Goal: Task Accomplishment & Management: Complete application form

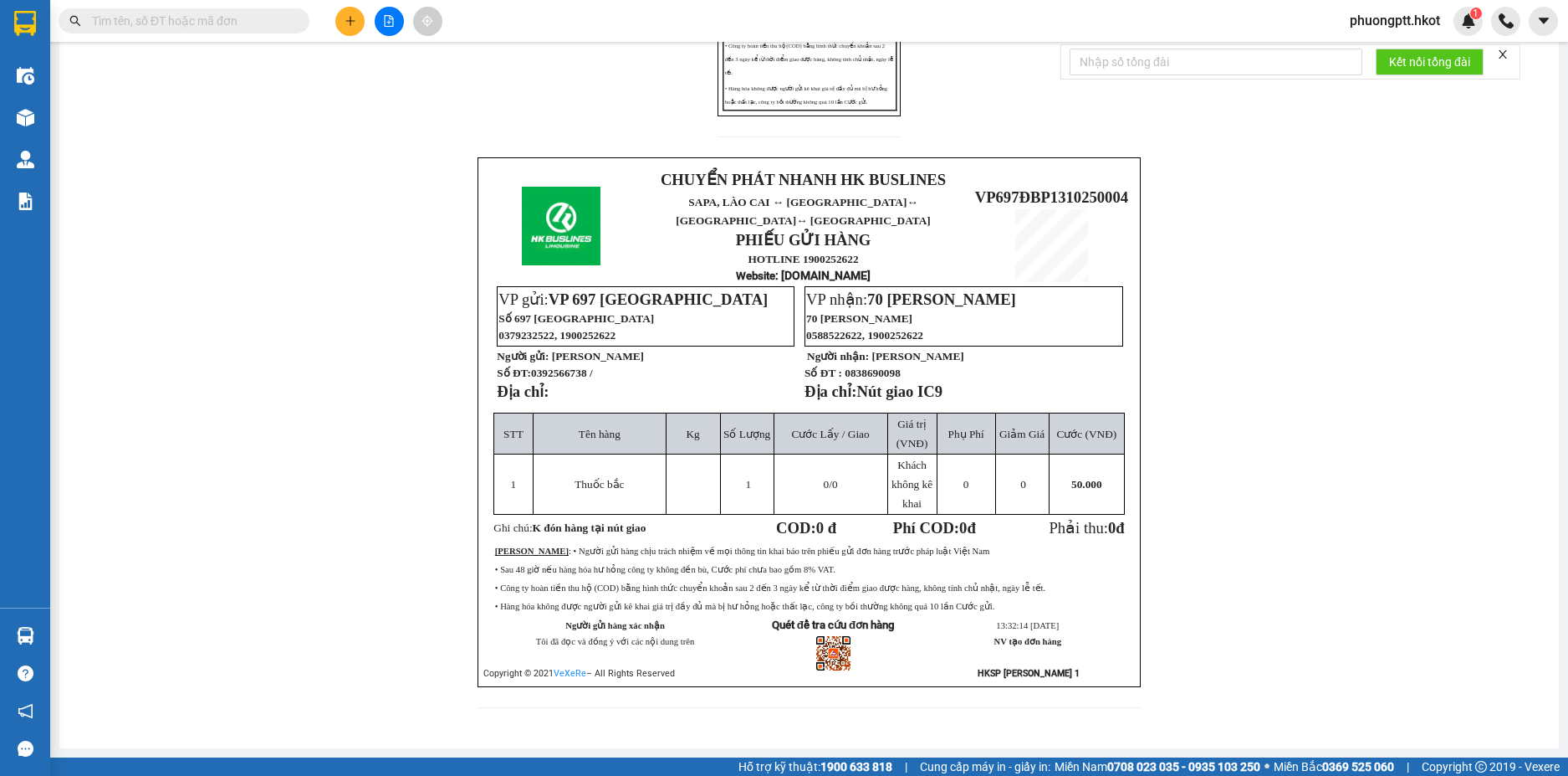
scroll to position [204, 0]
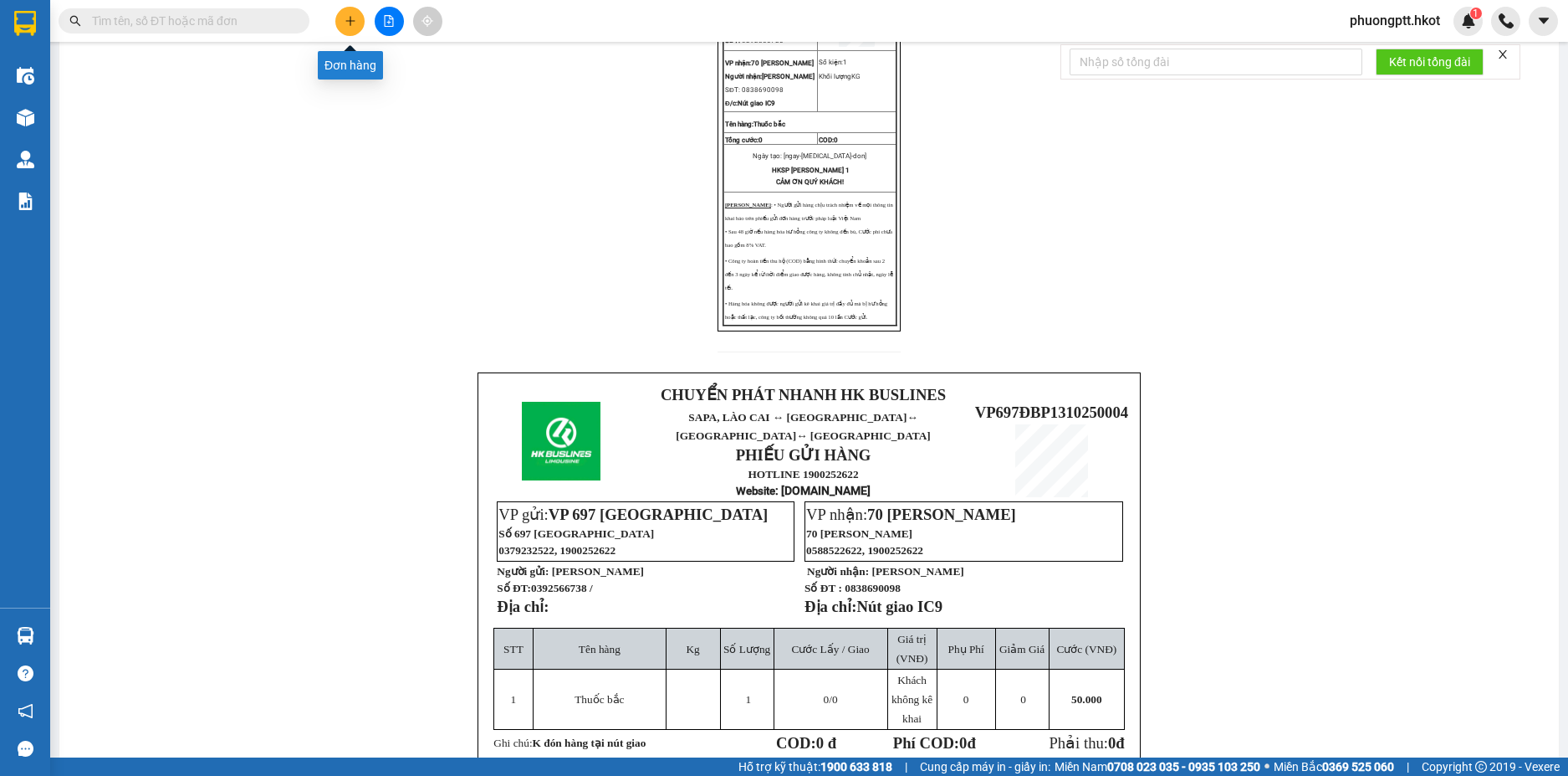
click at [342, 23] on button at bounding box center [349, 21] width 29 height 29
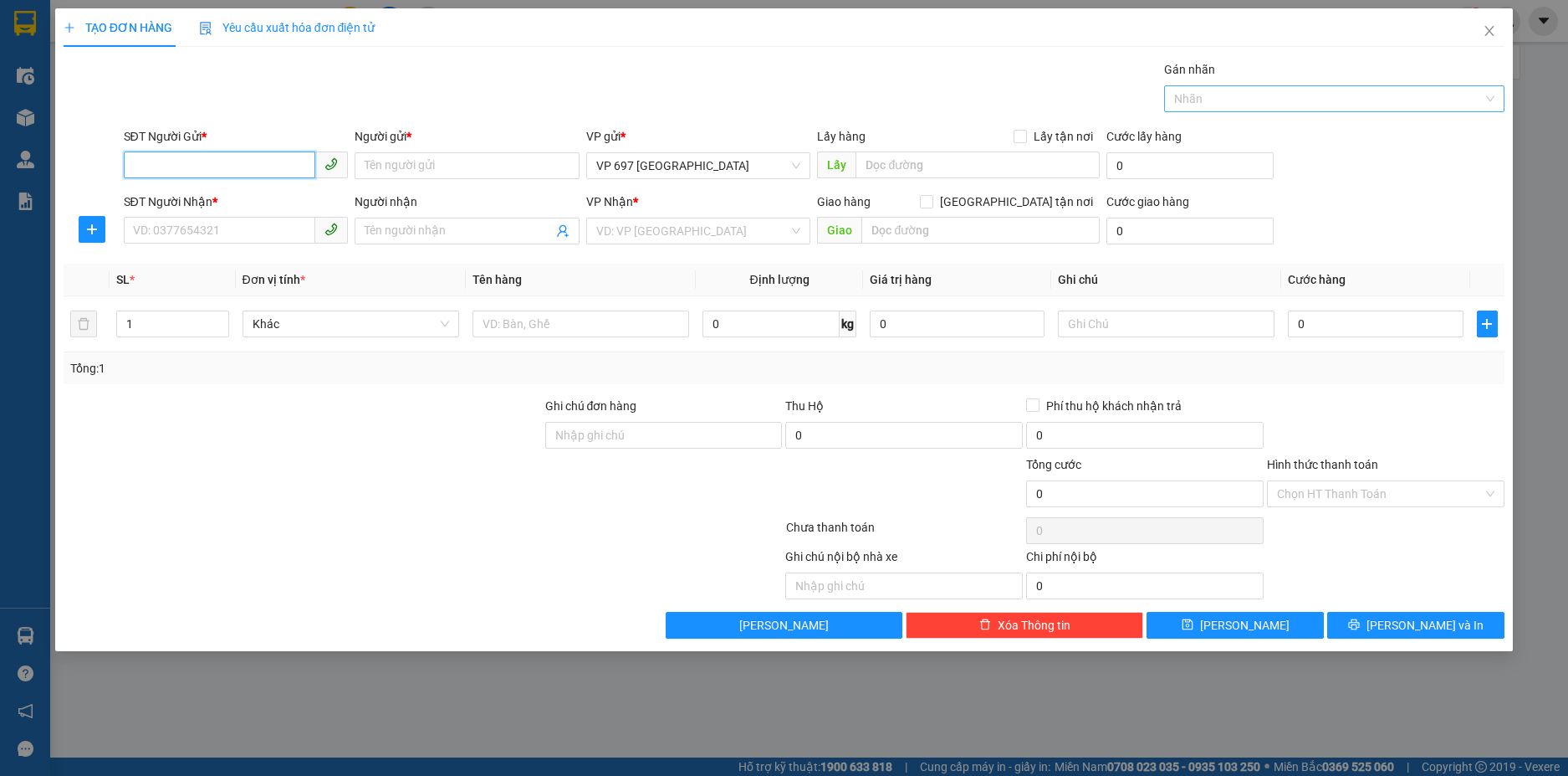
click at [1210, 103] on div at bounding box center [1325, 98] width 315 height 20
click at [466, 169] on input "Người gửi *" at bounding box center [467, 166] width 225 height 26
click at [253, 167] on input "SĐT Người Gửi *" at bounding box center [219, 165] width 192 height 26
click at [503, 160] on input "Người gửi *" at bounding box center [467, 166] width 225 height 26
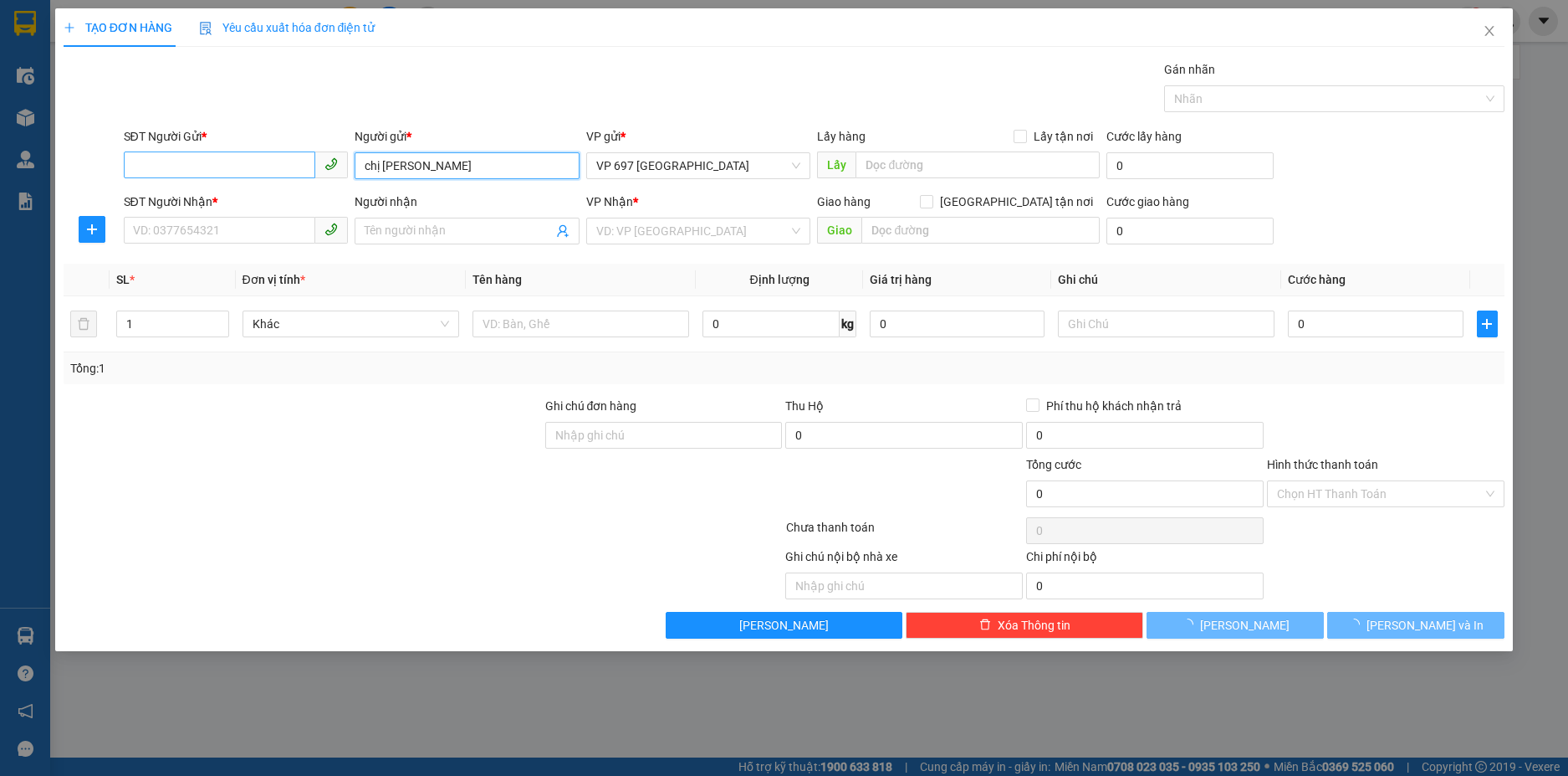
type input "chị [PERSON_NAME]"
click at [230, 163] on input "SĐT Người Gửi *" at bounding box center [219, 165] width 192 height 26
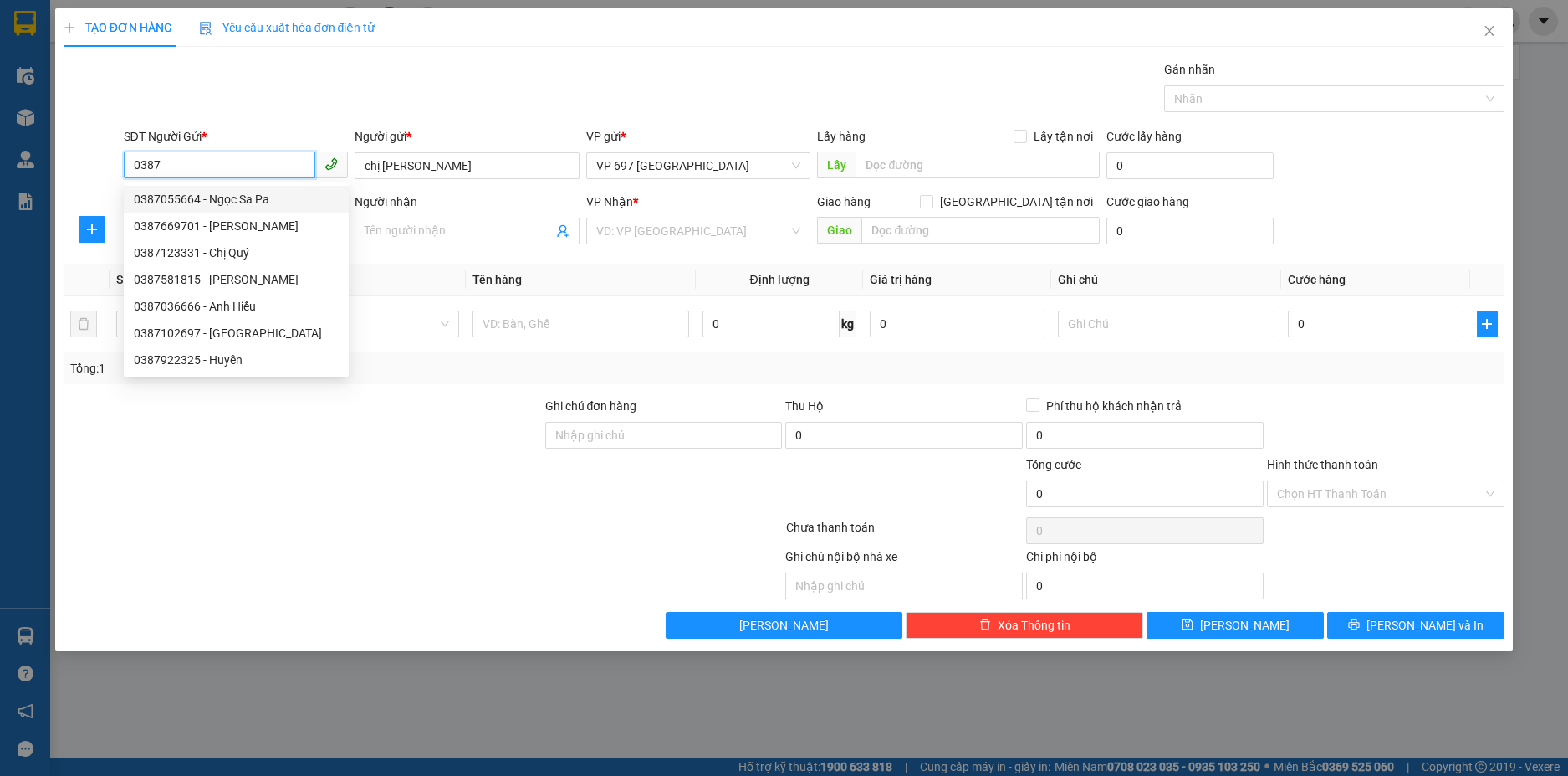
click at [213, 193] on div "0387055664 - Ngọc Sa Pa" at bounding box center [236, 200] width 205 height 19
type input "0387055664"
type input "Ngọc Sa Pa"
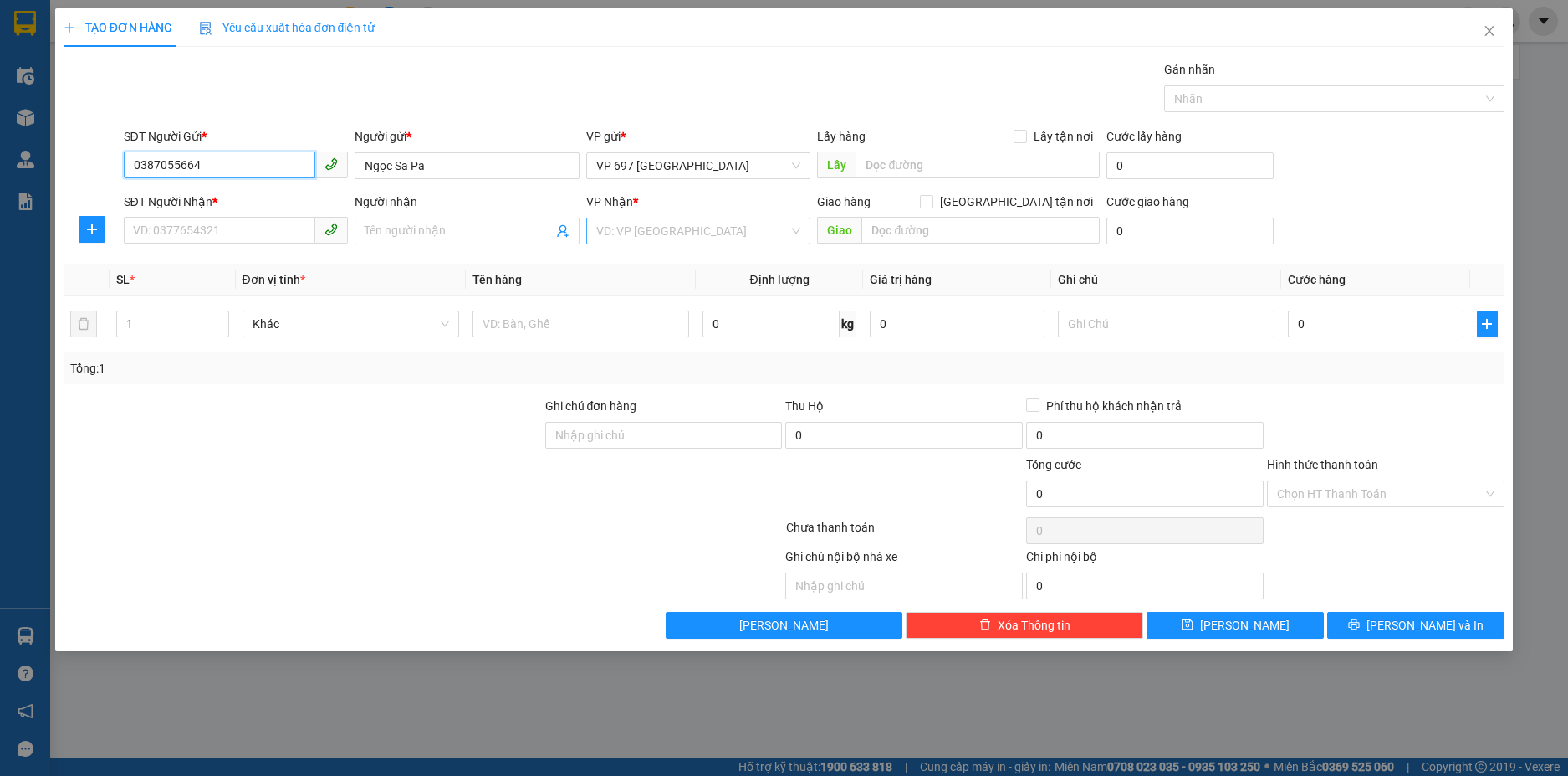
type input "0387055664"
click at [642, 229] on input "search" at bounding box center [692, 231] width 193 height 25
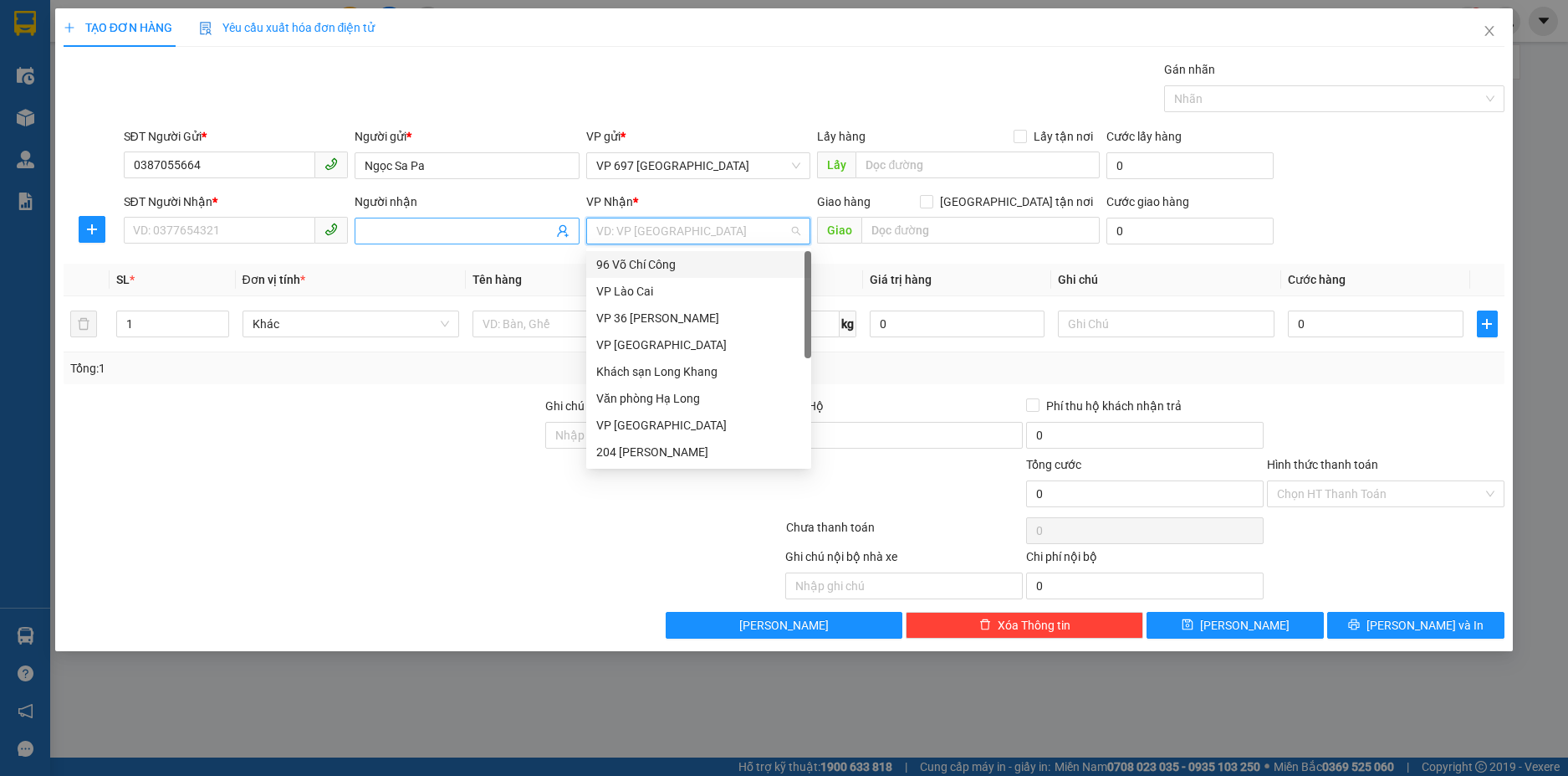
click at [469, 234] on input "Người nhận" at bounding box center [458, 231] width 188 height 19
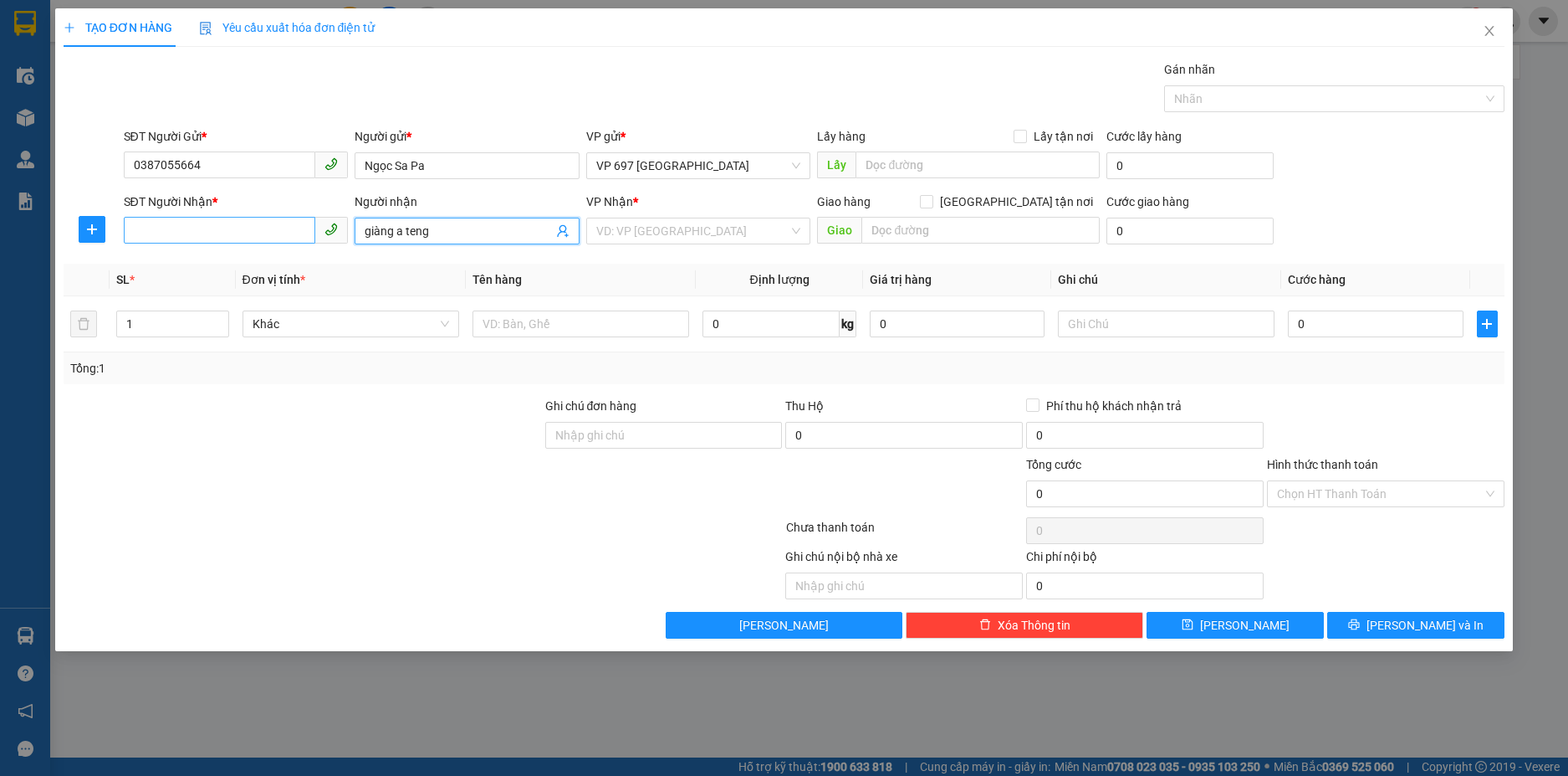
type input "giàng a teng"
click at [279, 233] on input "SĐT Người Nhận *" at bounding box center [219, 230] width 192 height 26
type input "0962777888"
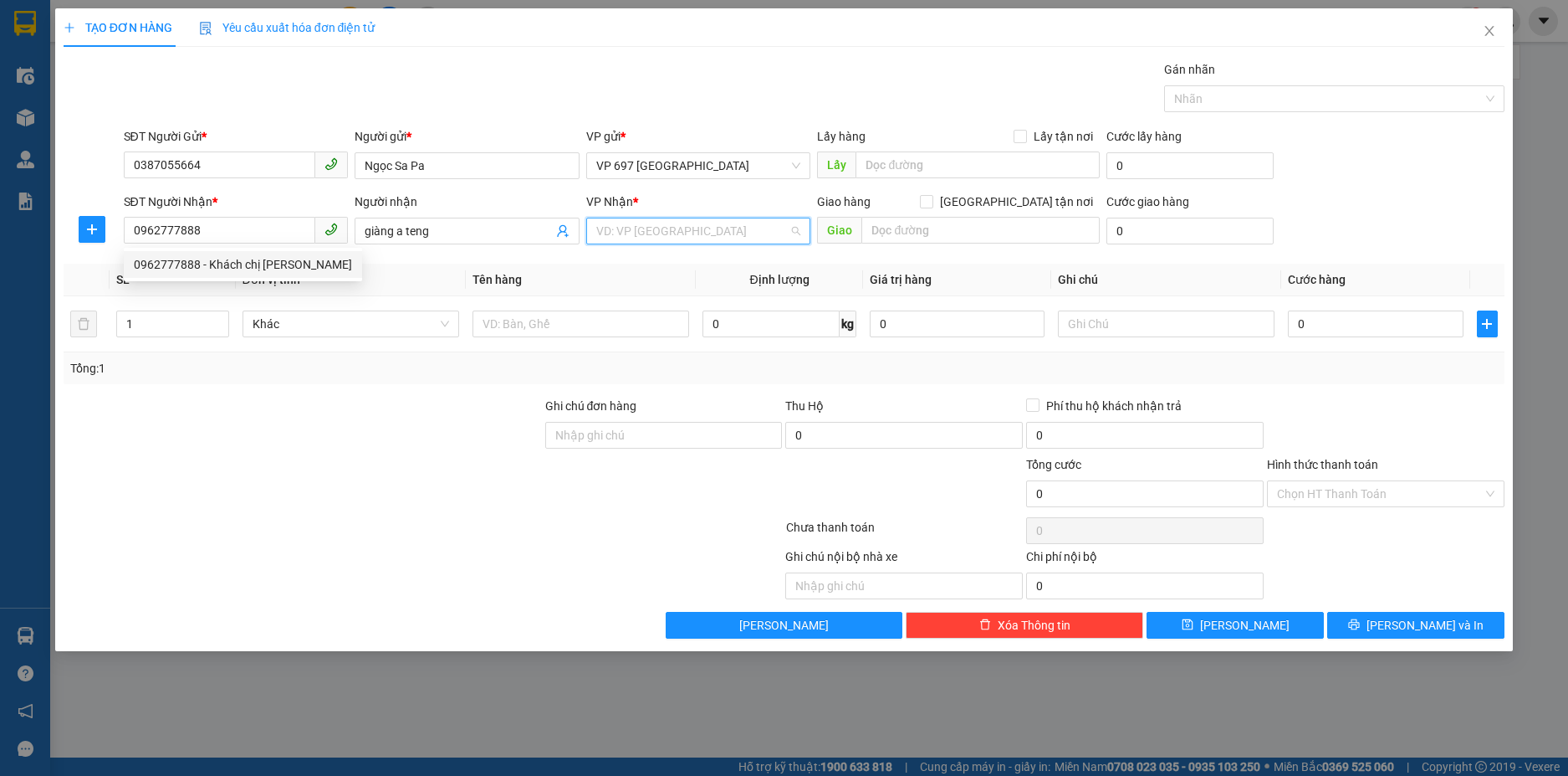
click at [647, 232] on input "search" at bounding box center [692, 231] width 193 height 25
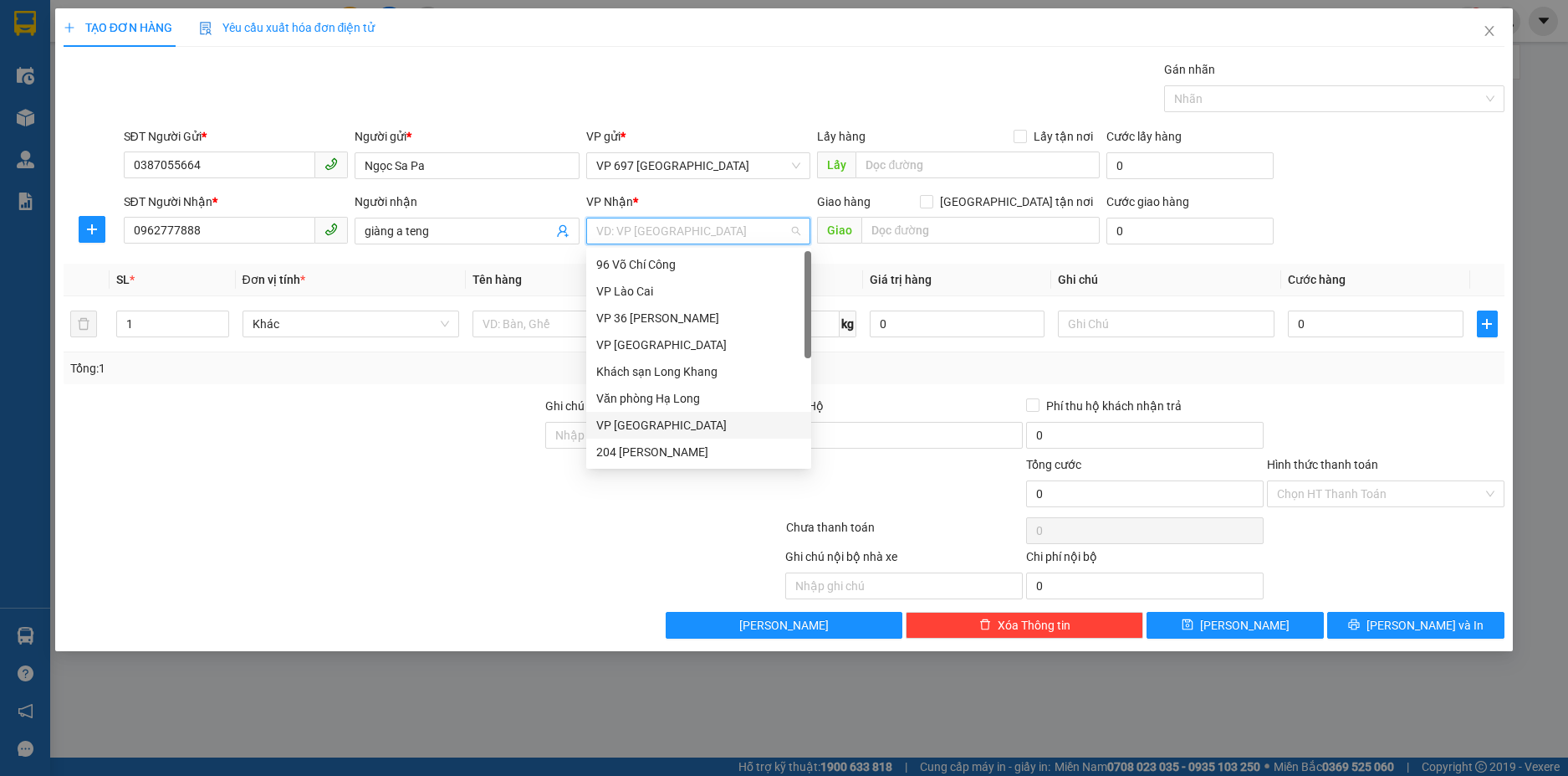
scroll to position [161, 0]
click at [639, 394] on div "VP [GEOGRAPHIC_DATA]" at bounding box center [698, 398] width 205 height 19
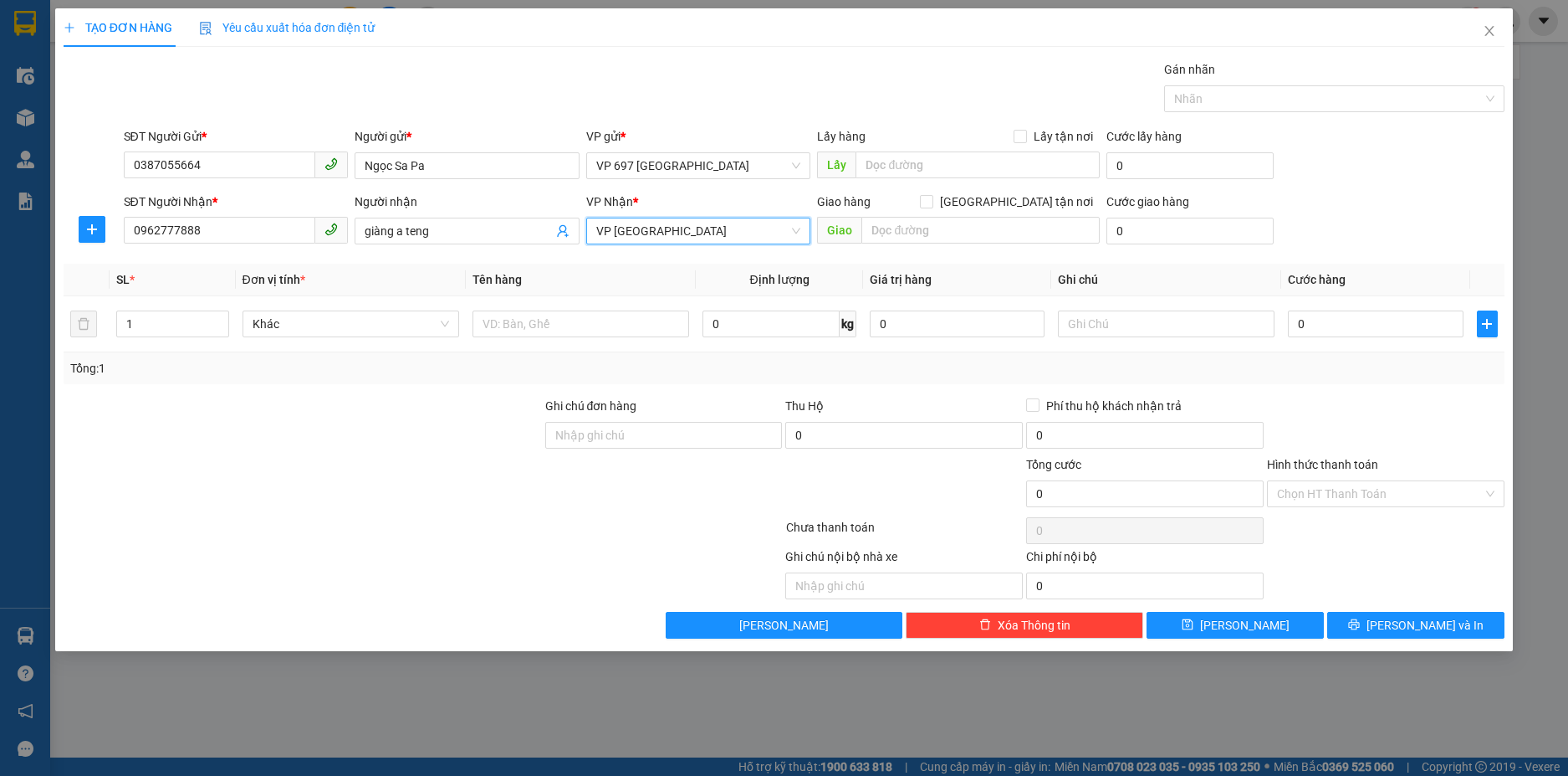
click at [677, 241] on span "VP [GEOGRAPHIC_DATA]" at bounding box center [698, 231] width 205 height 25
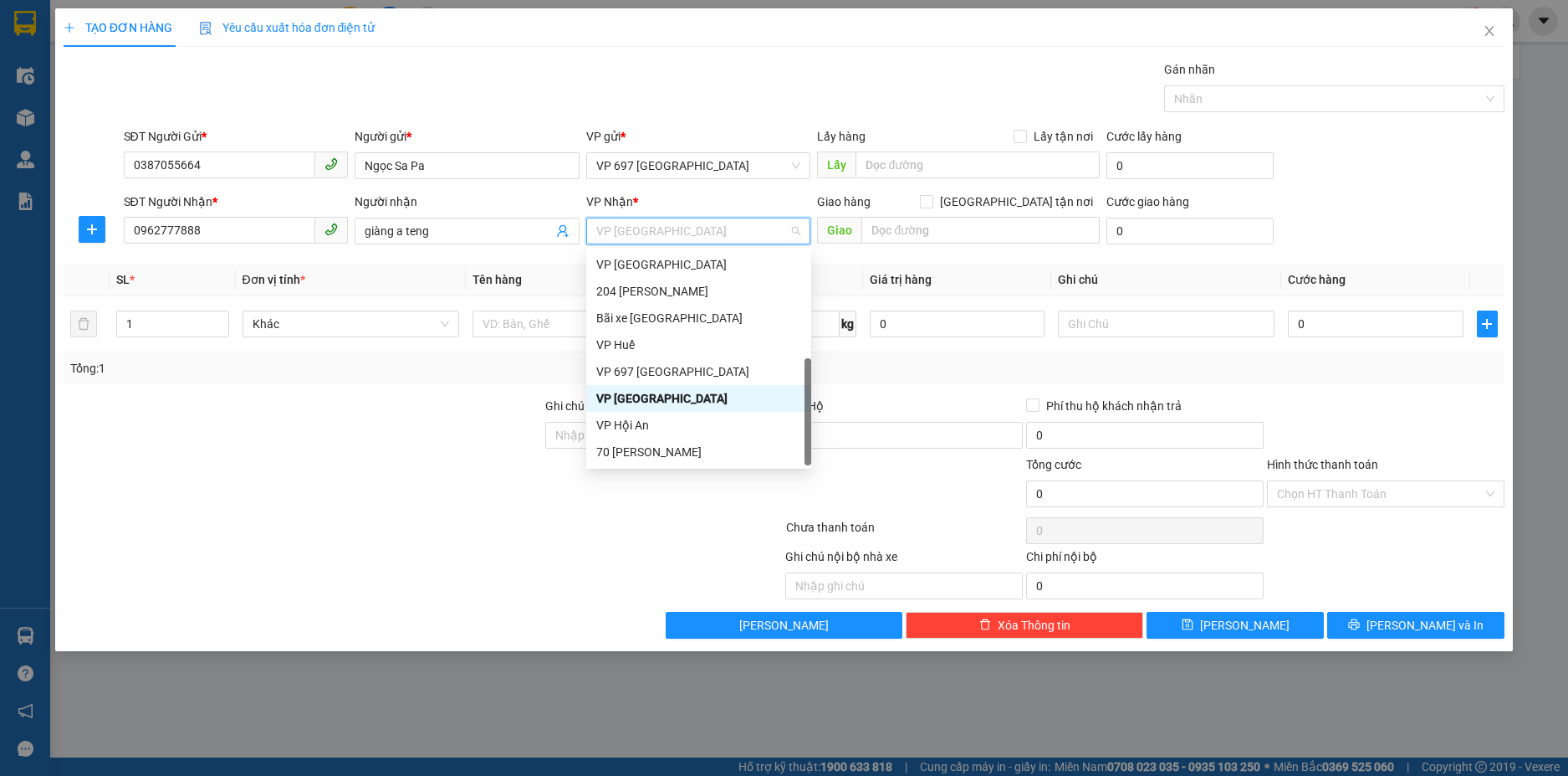
click at [667, 392] on div "VP [GEOGRAPHIC_DATA]" at bounding box center [698, 398] width 205 height 19
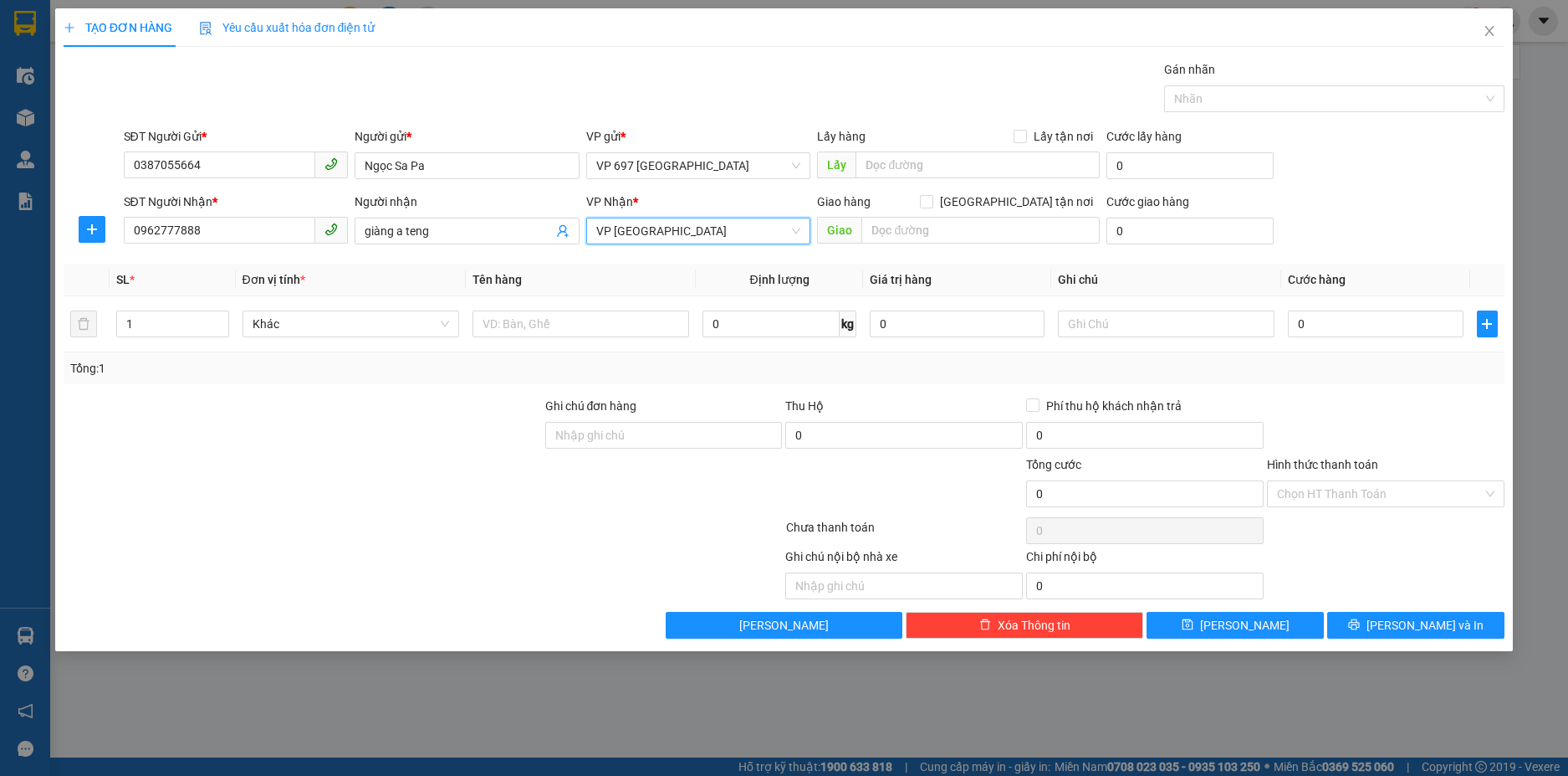
click at [685, 233] on span "VP [GEOGRAPHIC_DATA]" at bounding box center [698, 231] width 205 height 25
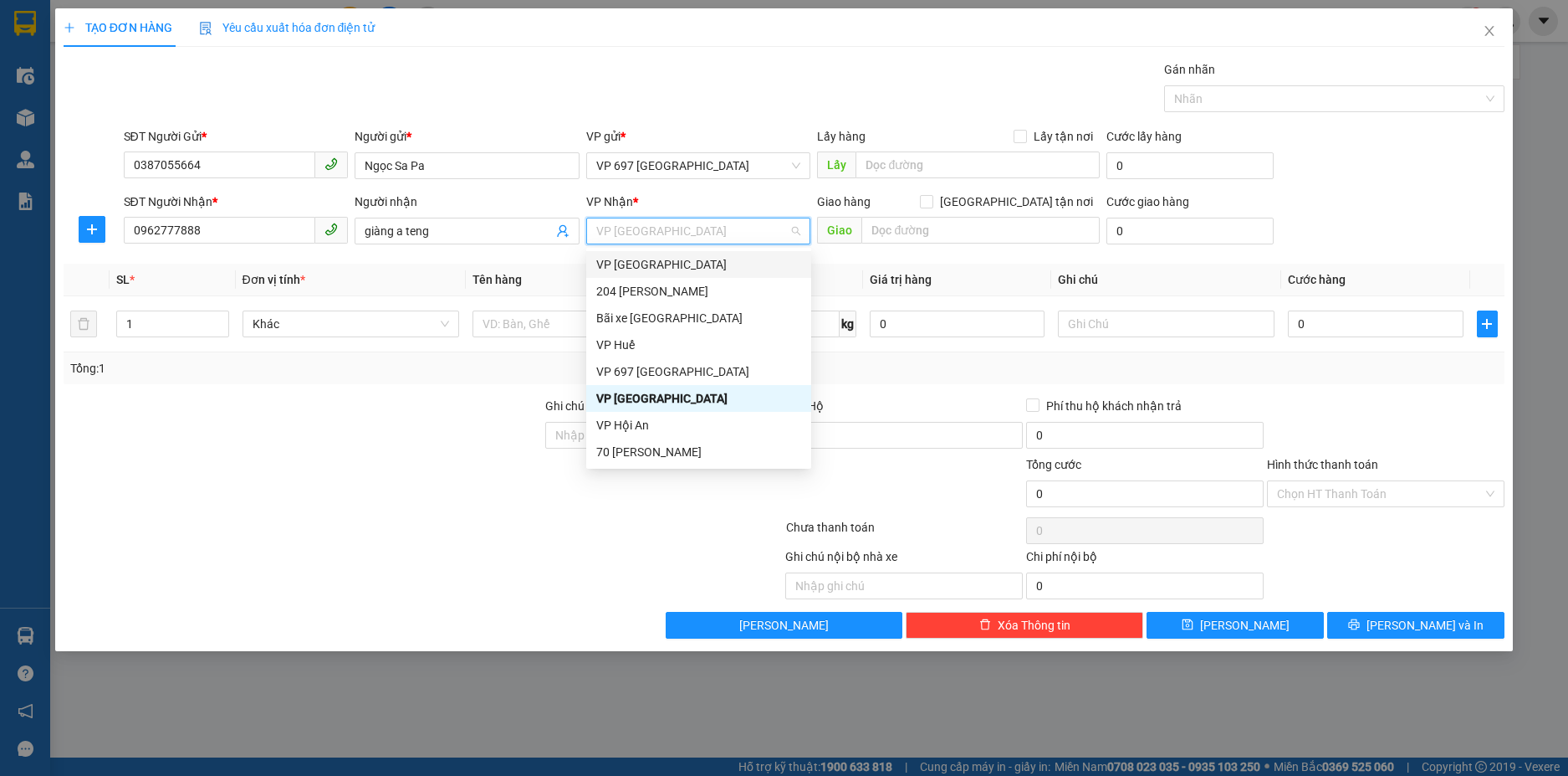
click at [720, 241] on span "VP [GEOGRAPHIC_DATA]" at bounding box center [698, 231] width 205 height 25
click at [680, 390] on div "VP [GEOGRAPHIC_DATA]" at bounding box center [698, 398] width 205 height 19
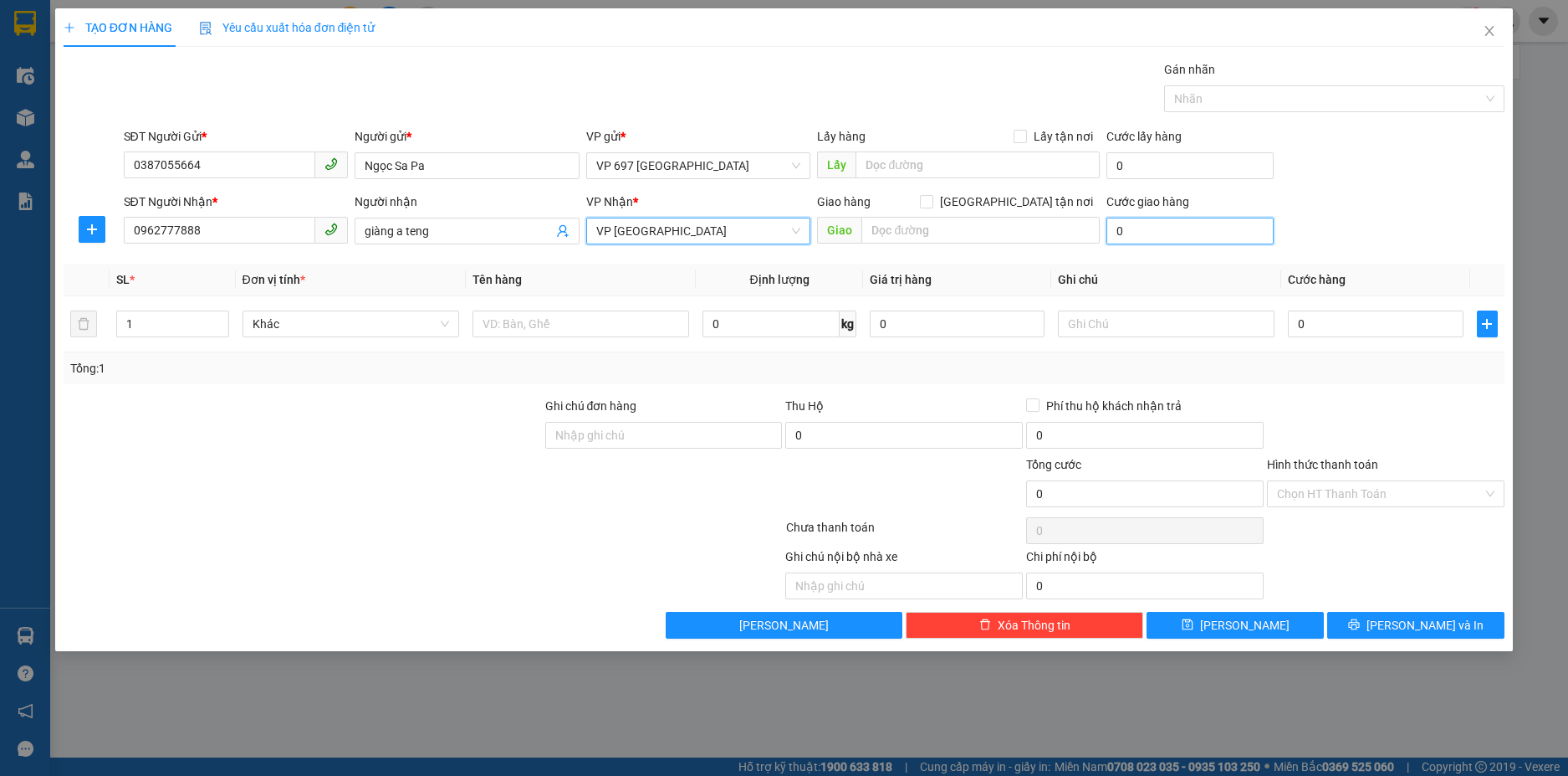
click at [1207, 241] on input "0" at bounding box center [1189, 231] width 167 height 26
click at [1184, 237] on input "0" at bounding box center [1189, 231] width 167 height 26
click at [1354, 312] on input "0" at bounding box center [1375, 324] width 175 height 26
click at [1346, 320] on input "0" at bounding box center [1375, 324] width 175 height 26
click at [1162, 434] on input "0" at bounding box center [1144, 435] width 237 height 26
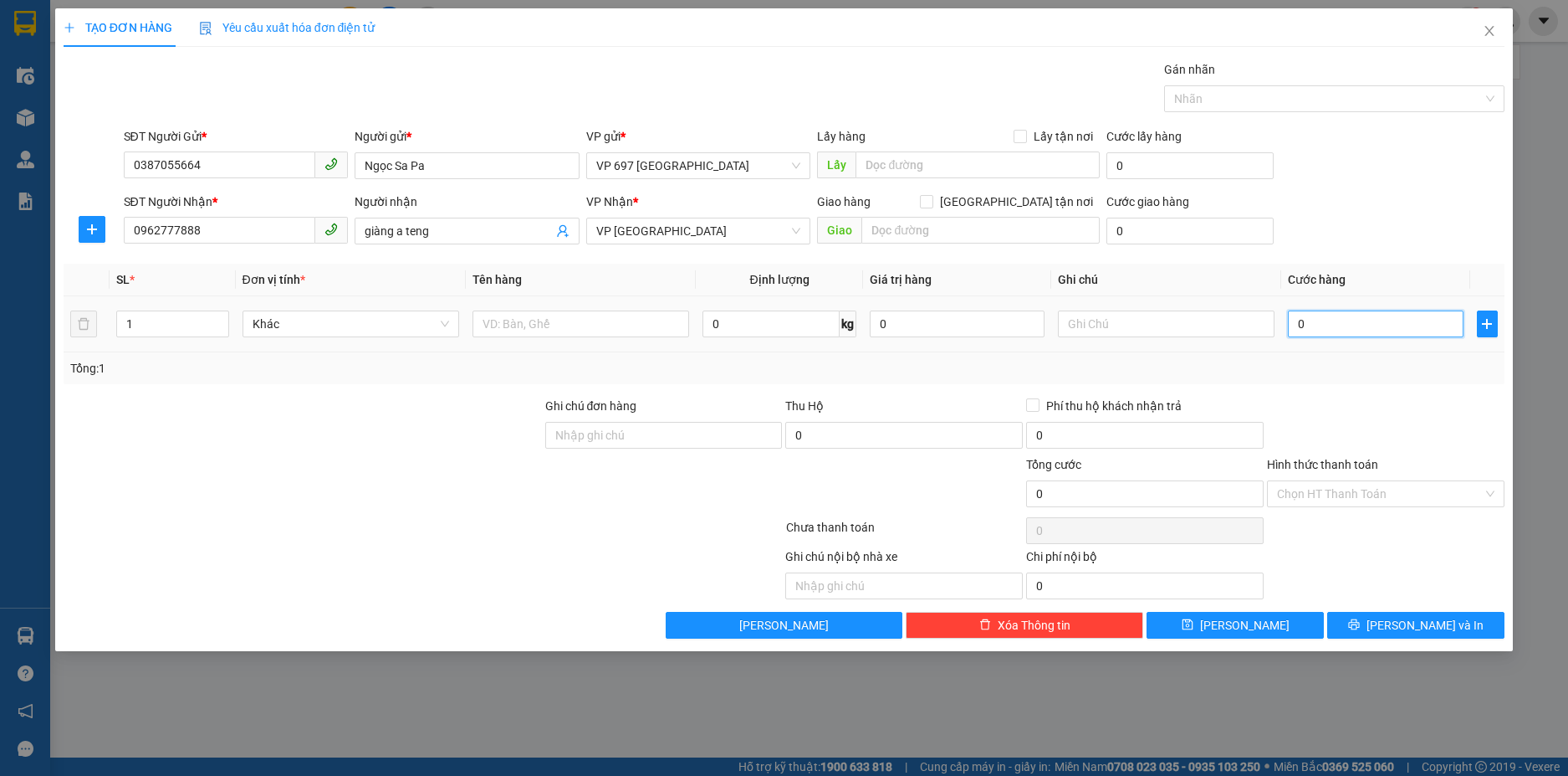
click at [1349, 326] on input "0" at bounding box center [1375, 324] width 175 height 26
type input "01"
type input "1"
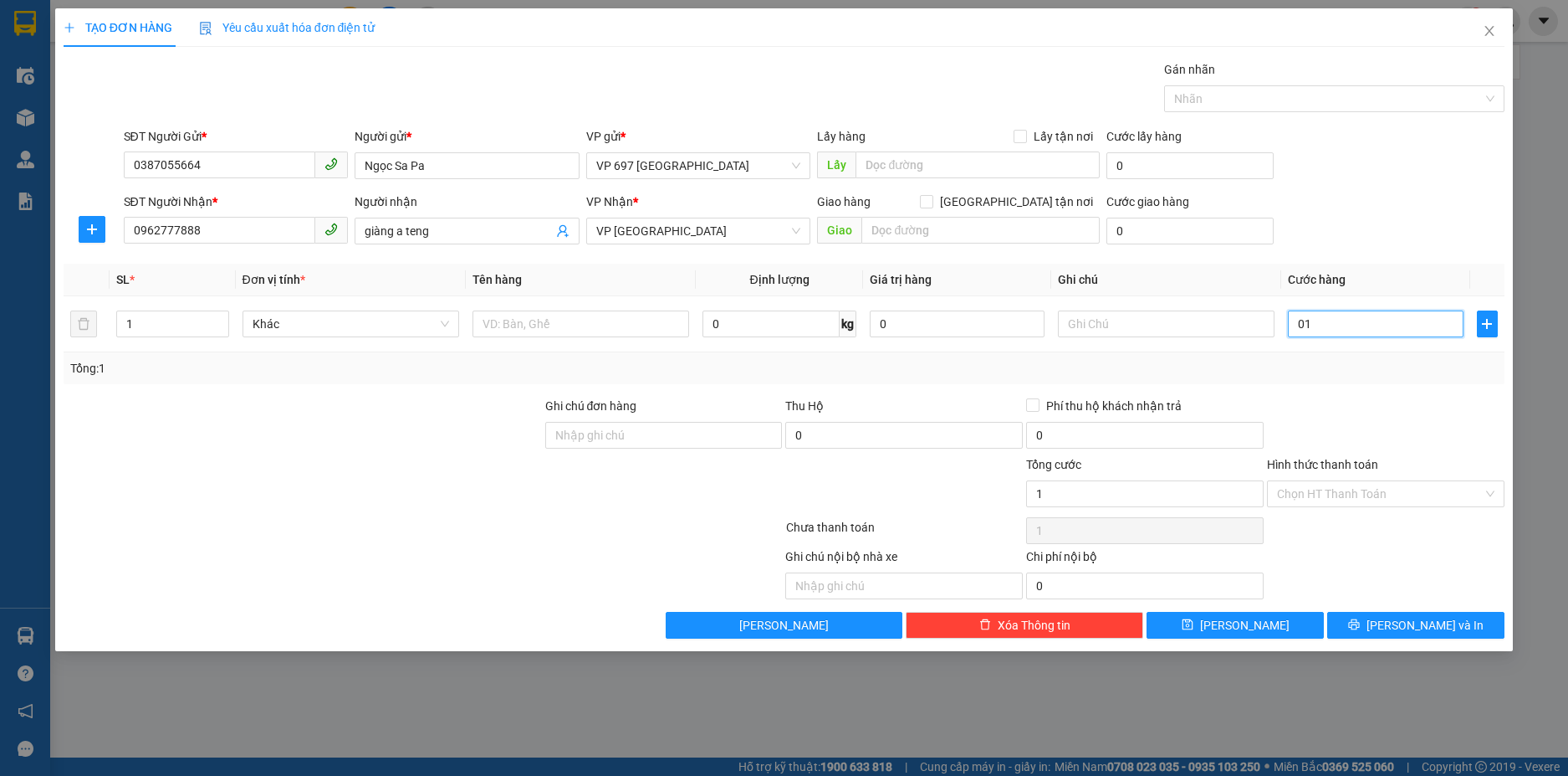
type input "015"
type input "15"
type input "0.150"
type input "150"
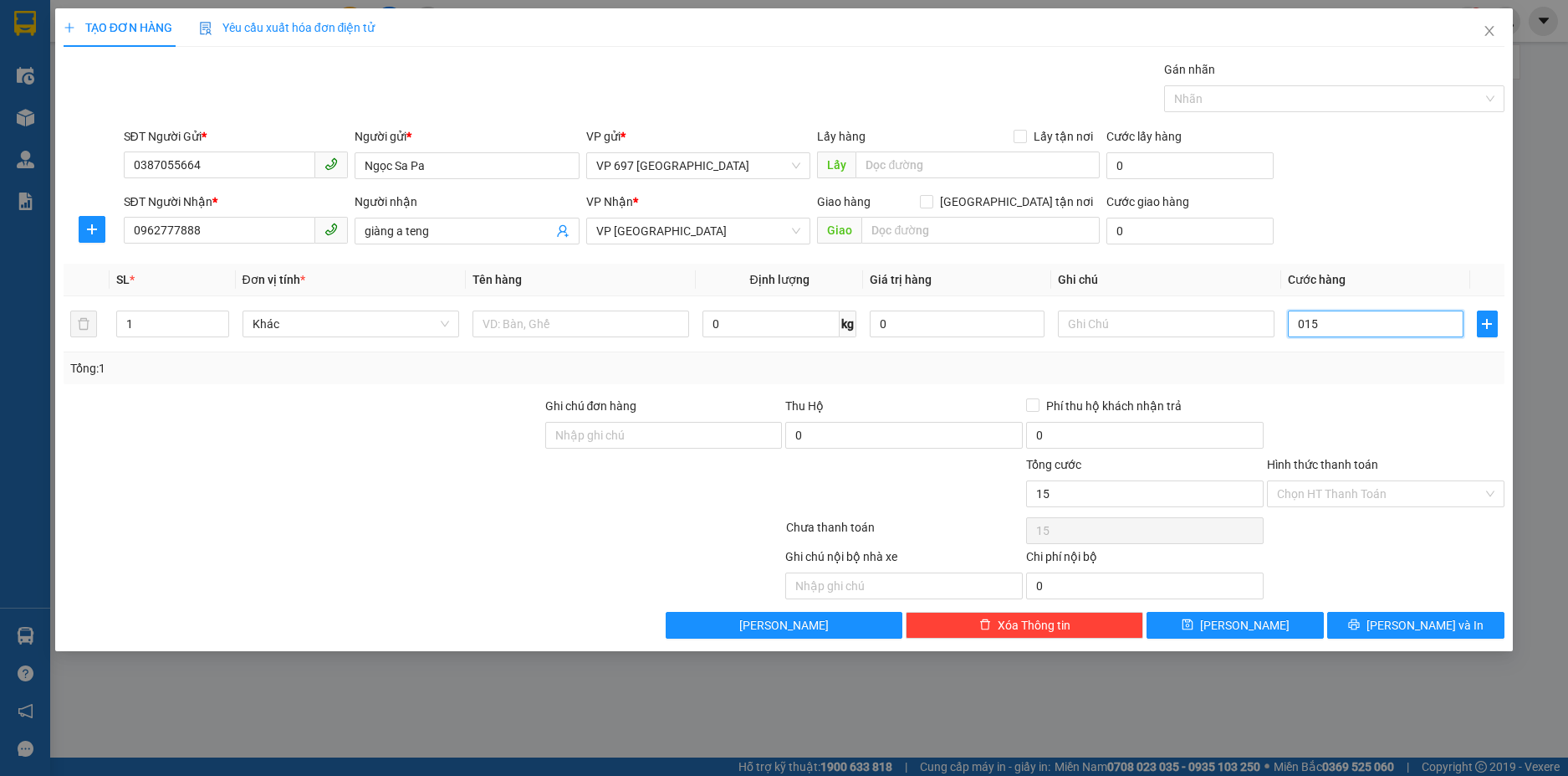
type input "150"
type input "01.500"
type input "1.500"
type input "015.000"
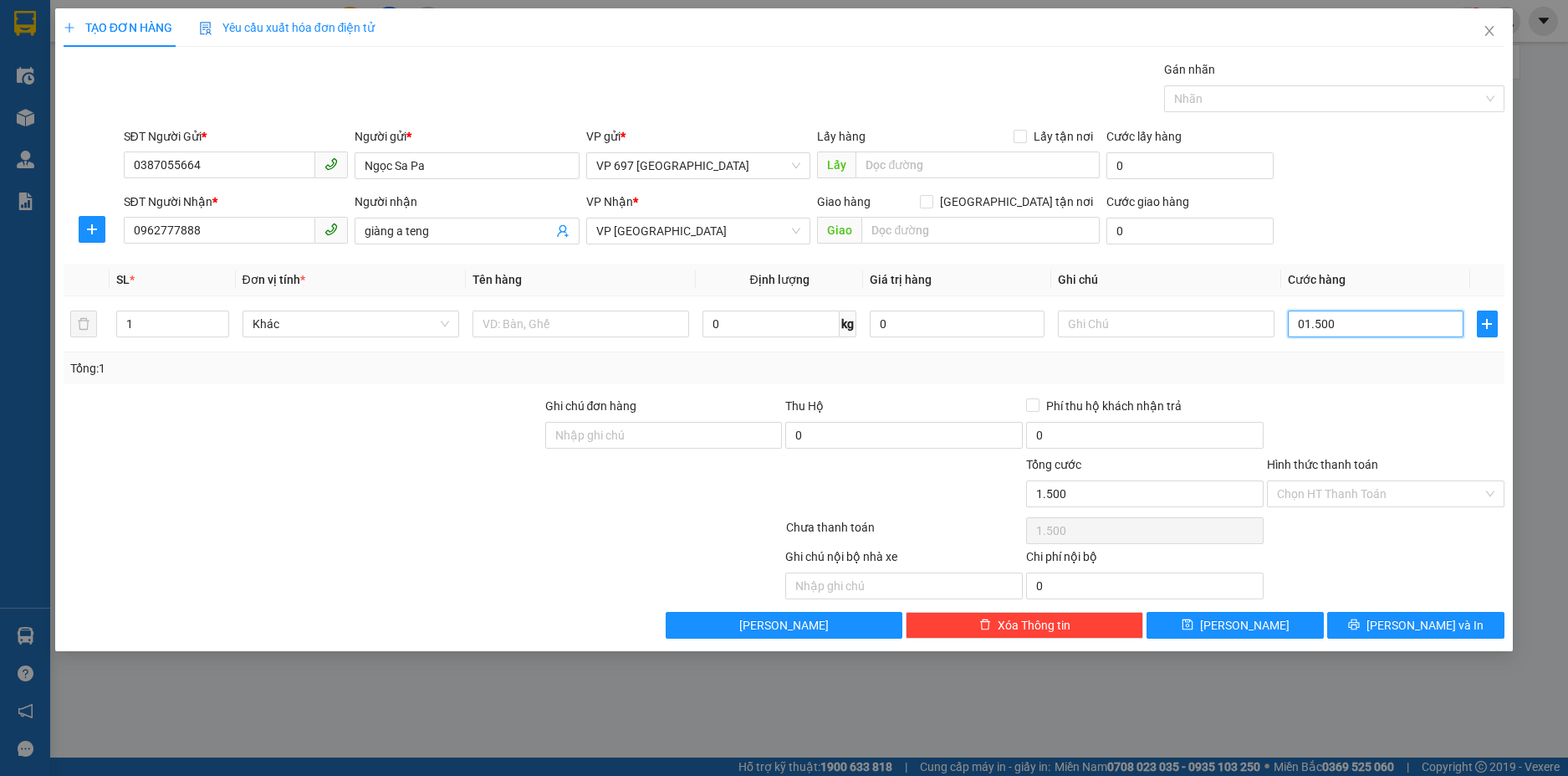
type input "15.000"
type input "0.150.000"
type input "150.000"
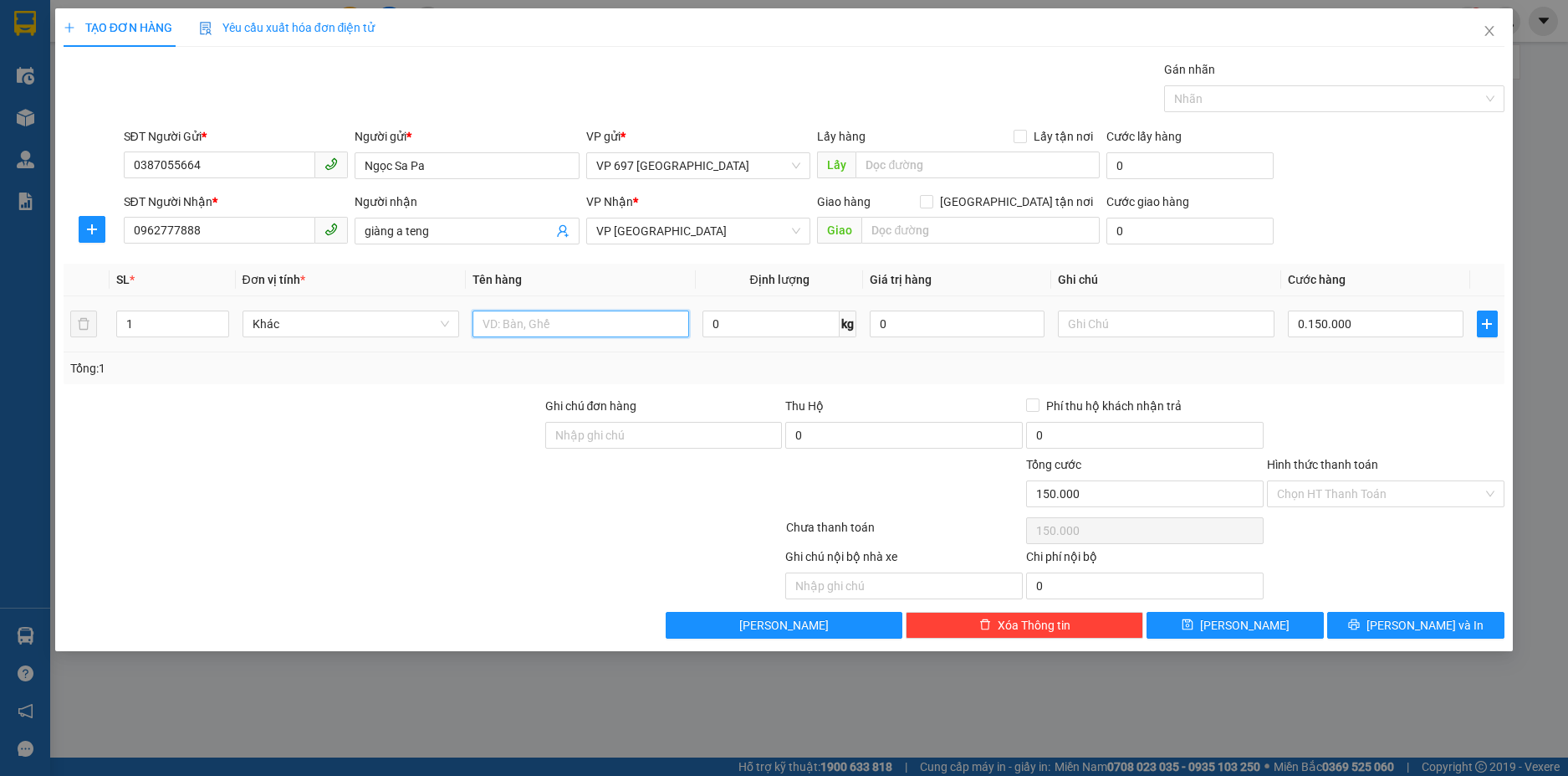
type input "150.000"
click at [573, 320] on input "text" at bounding box center [581, 324] width 216 height 26
type input "thịt lợn"
drag, startPoint x: 1444, startPoint y: 618, endPoint x: 1431, endPoint y: 622, distance: 13.6
click at [1444, 619] on span "[PERSON_NAME] và In" at bounding box center [1425, 625] width 117 height 19
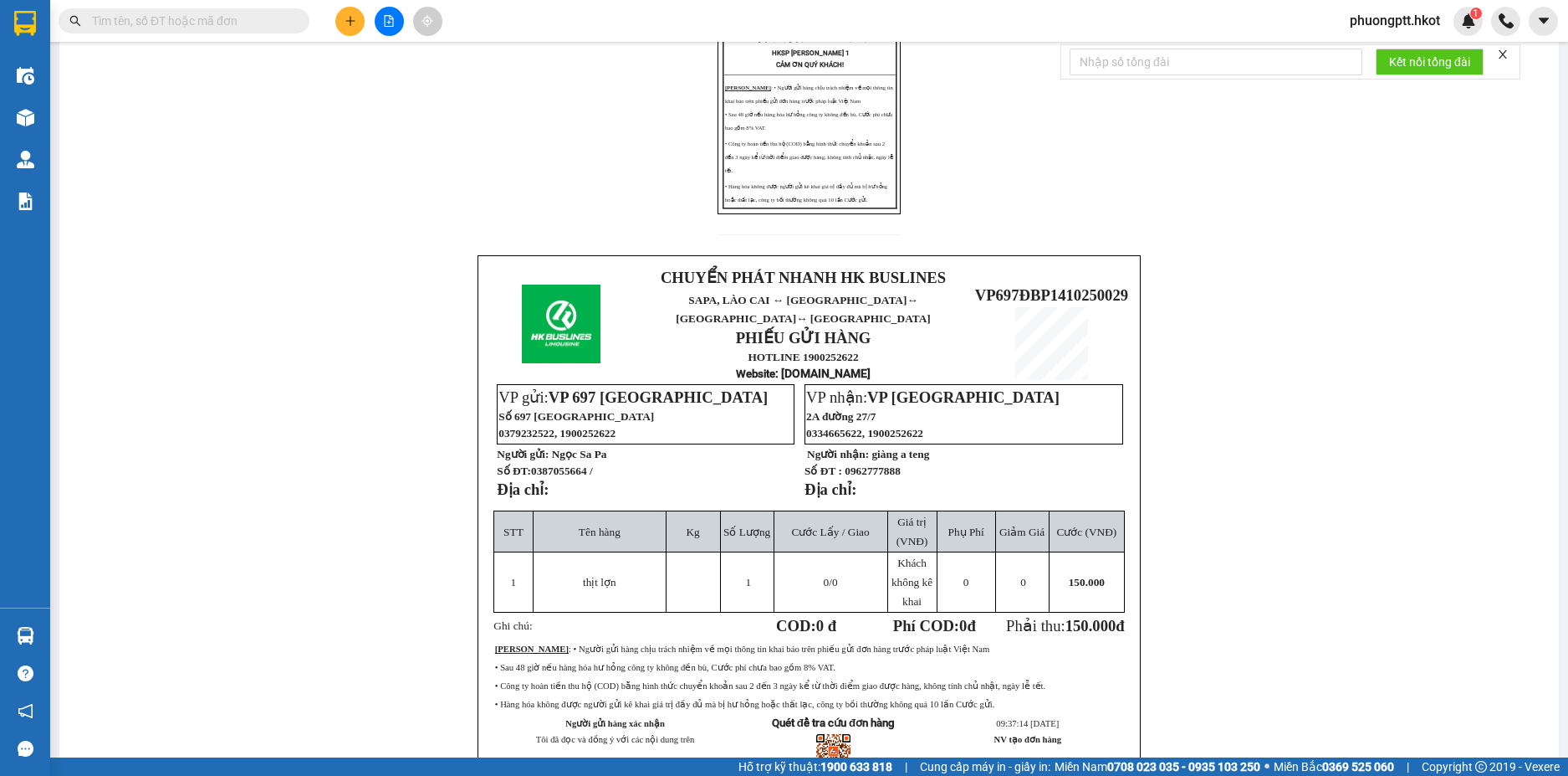
scroll to position [439, 0]
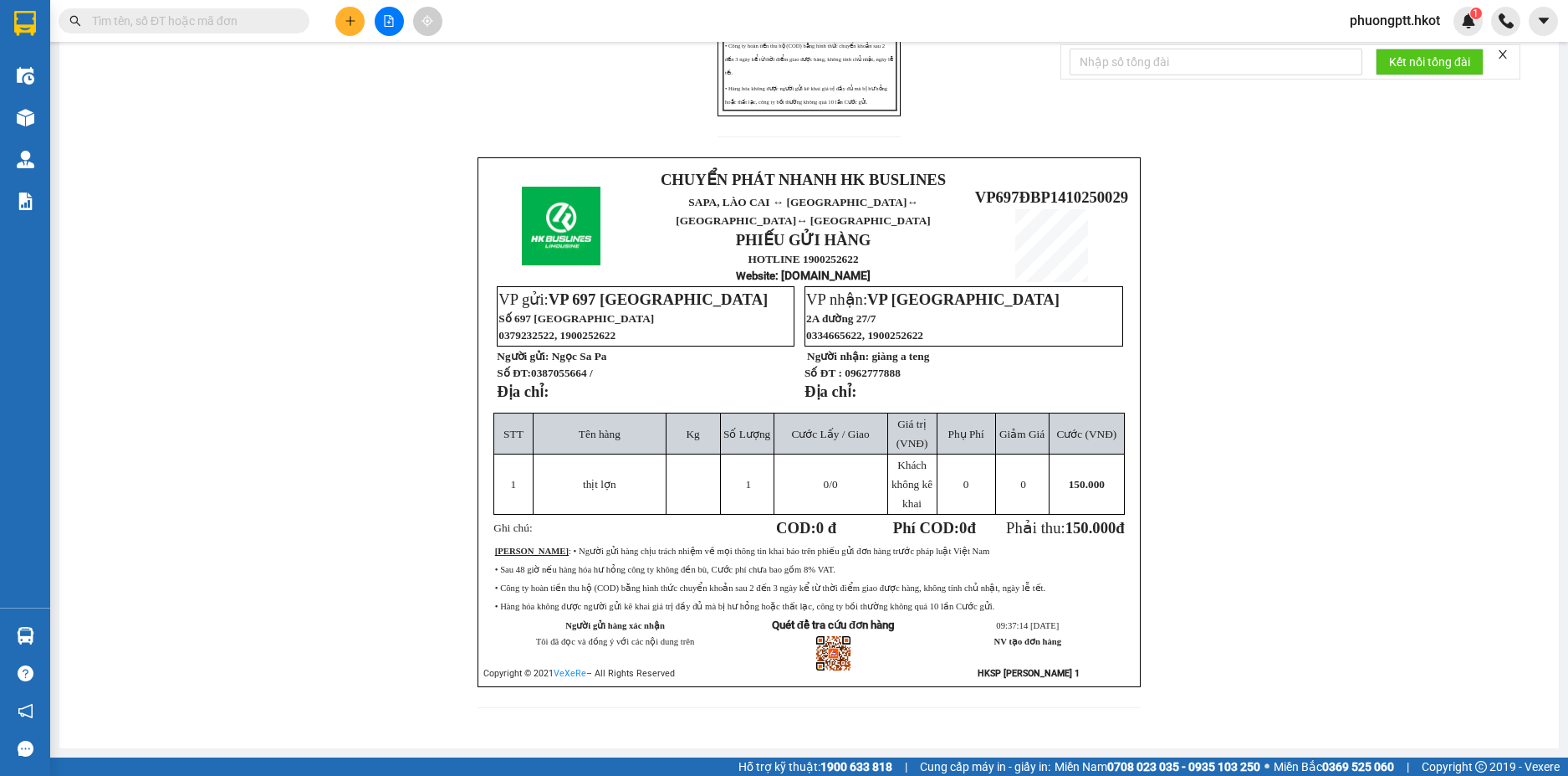
click at [1503, 52] on icon "close" at bounding box center [1502, 55] width 11 height 11
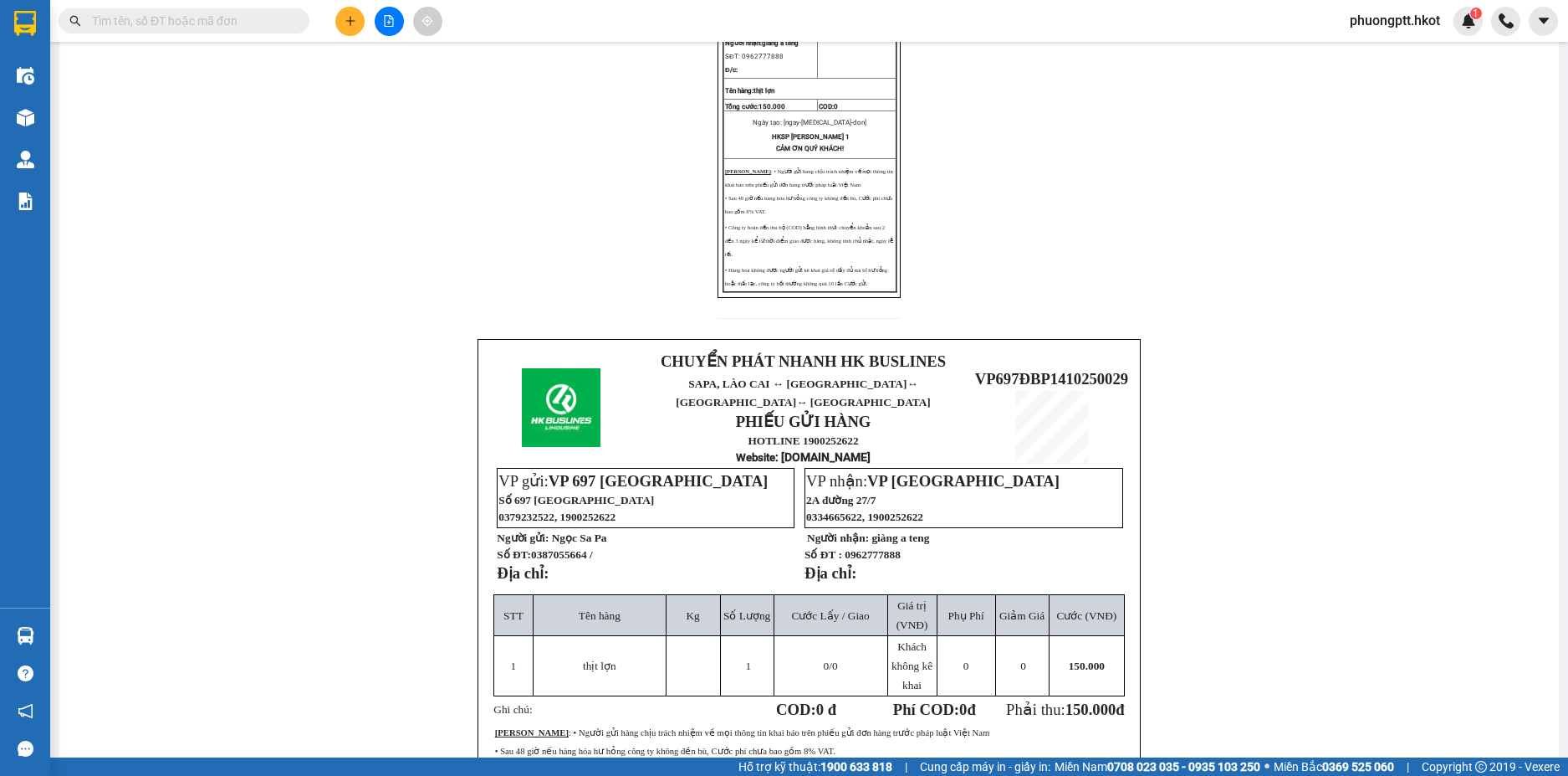
scroll to position [0, 0]
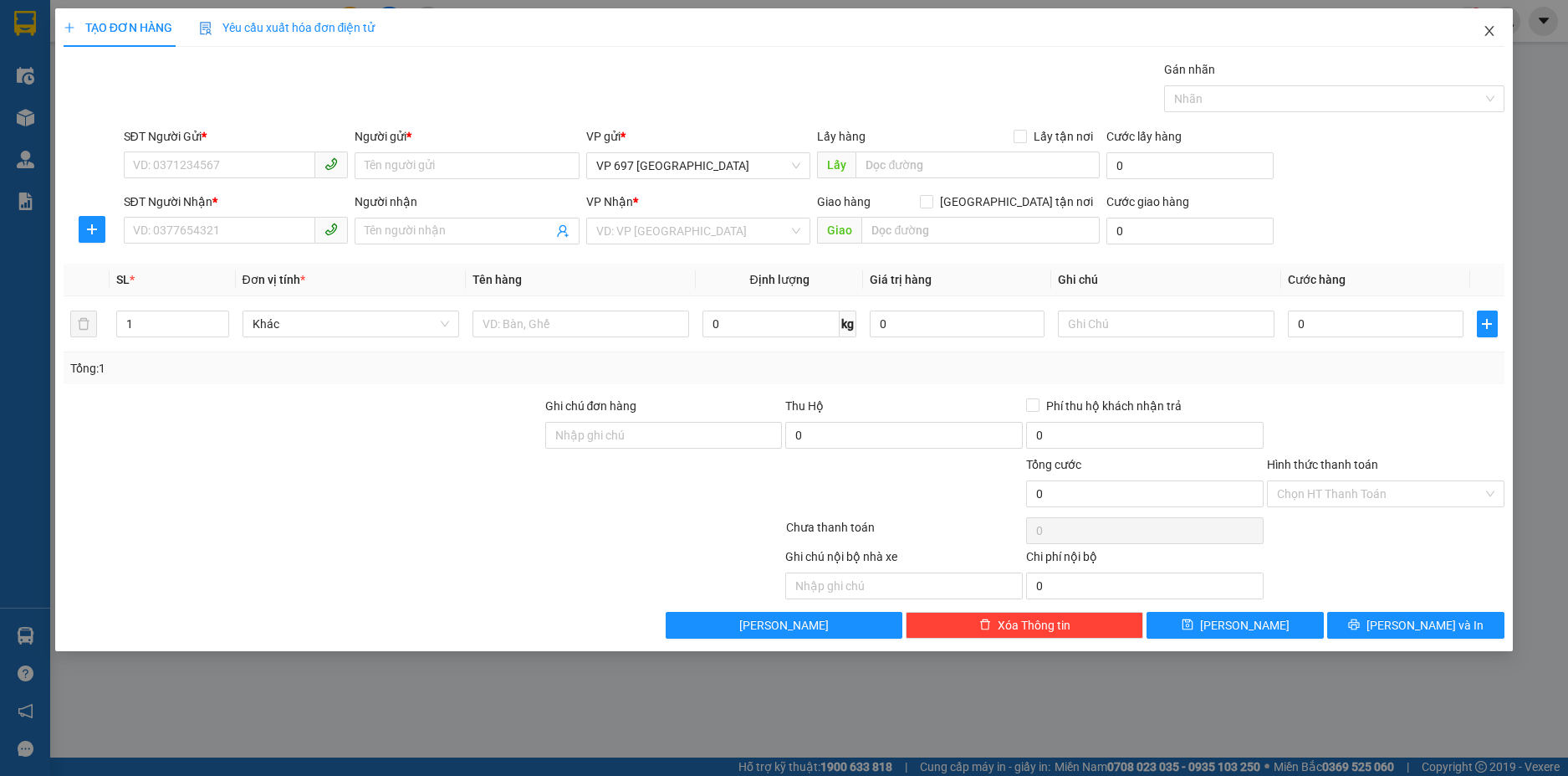
click at [1489, 32] on icon "close" at bounding box center [1490, 31] width 9 height 10
